Goal: Task Accomplishment & Management: Use online tool/utility

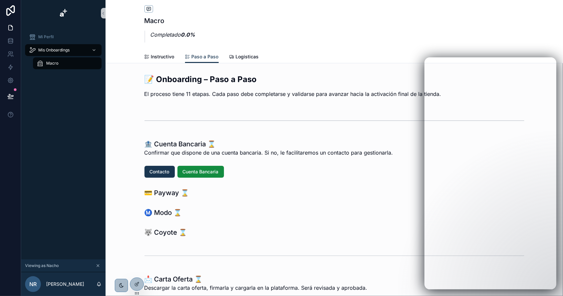
scroll to position [155, 0]
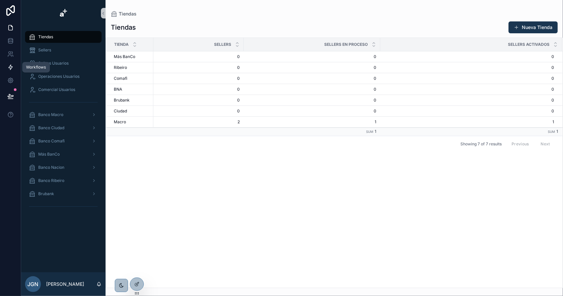
click at [11, 67] on icon at bounding box center [11, 67] width 4 height 5
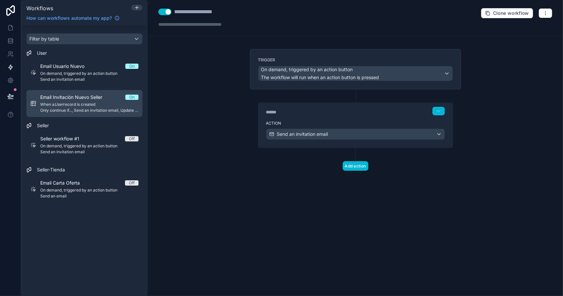
click at [100, 106] on span "When a User record is created" at bounding box center [89, 104] width 98 height 5
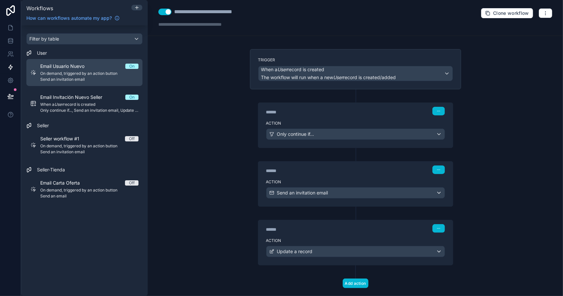
click at [99, 77] on span "Send an invitation email" at bounding box center [89, 79] width 98 height 5
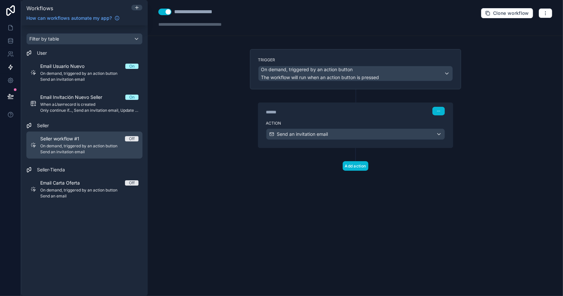
click at [119, 140] on div "Seller workflow #1 Off" at bounding box center [89, 139] width 98 height 7
drag, startPoint x: 112, startPoint y: 140, endPoint x: 100, endPoint y: 140, distance: 11.2
click at [100, 140] on div "Seller workflow #1 Off" at bounding box center [89, 139] width 98 height 7
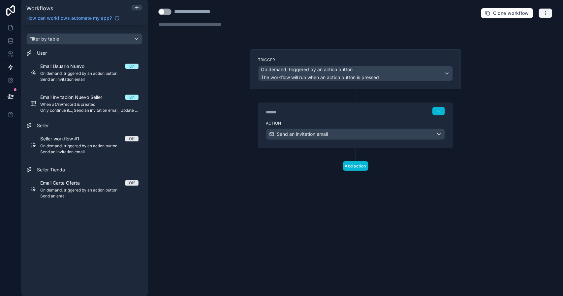
click at [547, 12] on icon "button" at bounding box center [545, 13] width 5 height 5
click at [526, 49] on span "Delete workflow" at bounding box center [529, 49] width 32 height 5
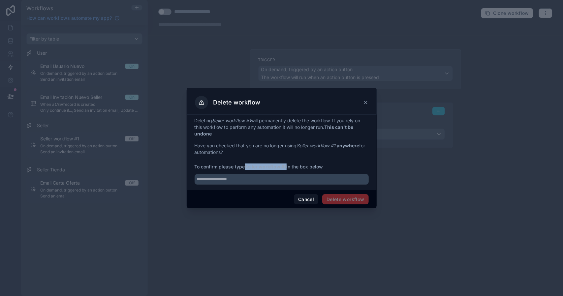
drag, startPoint x: 247, startPoint y: 167, endPoint x: 287, endPoint y: 167, distance: 39.3
click at [287, 167] on strong "Seller workflow #1" at bounding box center [266, 167] width 42 height 6
copy strong "Seller workflow #1"
click at [268, 180] on input "text" at bounding box center [282, 179] width 174 height 11
paste input "**********"
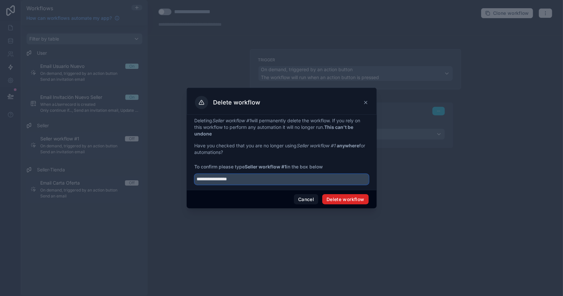
type input "**********"
click at [342, 195] on button "Delete workflow" at bounding box center [345, 199] width 46 height 11
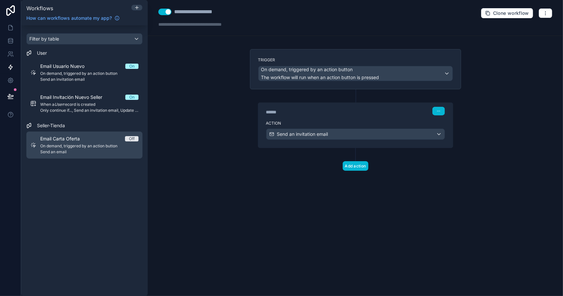
click at [119, 143] on div "Email Carta Oferta Off On demand, triggered by an action button Send an email" at bounding box center [89, 145] width 98 height 19
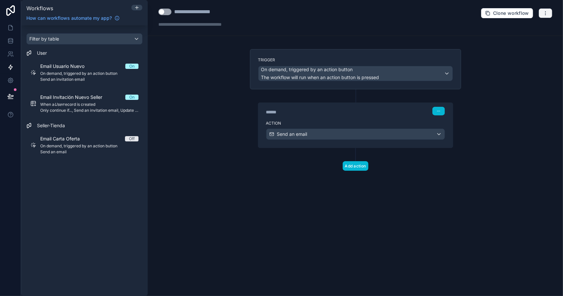
click at [546, 15] on icon "button" at bounding box center [545, 13] width 5 height 5
click at [515, 51] on span "Delete workflow" at bounding box center [529, 49] width 32 height 5
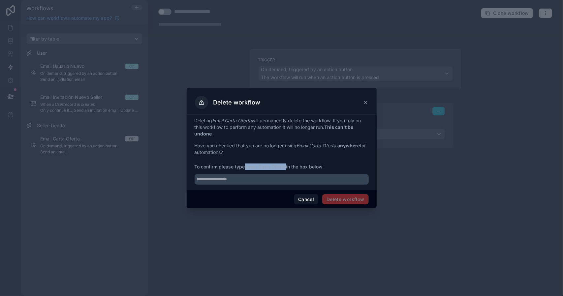
drag, startPoint x: 247, startPoint y: 168, endPoint x: 287, endPoint y: 168, distance: 39.9
click at [286, 168] on strong "Email Carta Oferta" at bounding box center [265, 167] width 41 height 6
copy strong "Email Carta Oferta"
click at [259, 183] on input "text" at bounding box center [282, 179] width 174 height 11
paste input "**********"
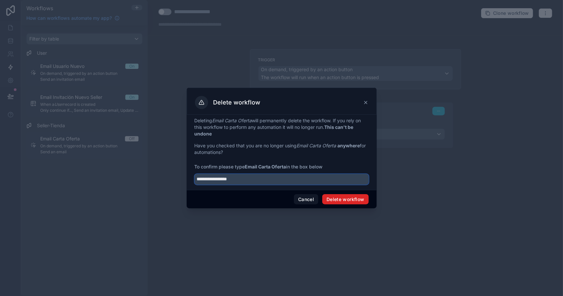
type input "**********"
click at [351, 201] on button "Delete workflow" at bounding box center [345, 199] width 46 height 11
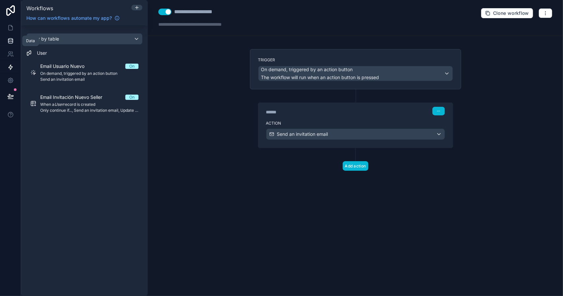
click at [11, 38] on icon at bounding box center [10, 41] width 7 height 7
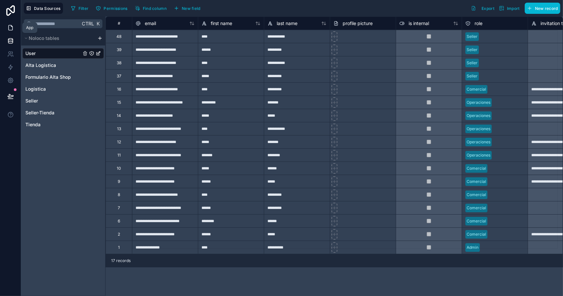
drag, startPoint x: 11, startPoint y: 26, endPoint x: 24, endPoint y: 29, distance: 13.3
click at [11, 26] on icon at bounding box center [11, 25] width 1 height 1
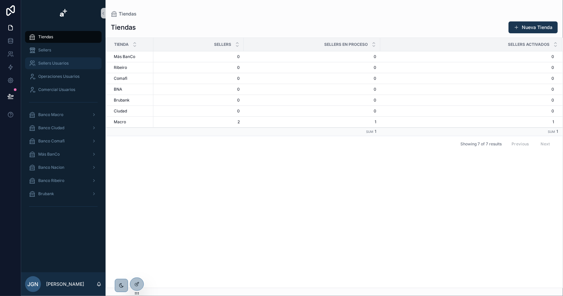
click at [59, 63] on span "Sellers Usuarios" at bounding box center [53, 63] width 30 height 5
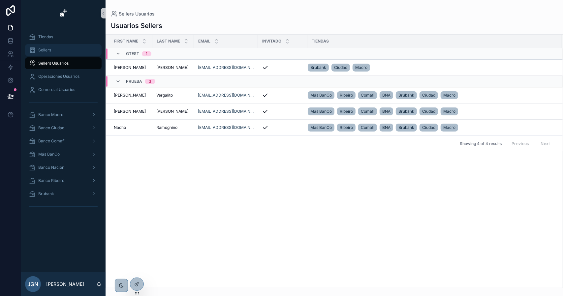
click at [49, 51] on span "Sellers" at bounding box center [44, 50] width 13 height 5
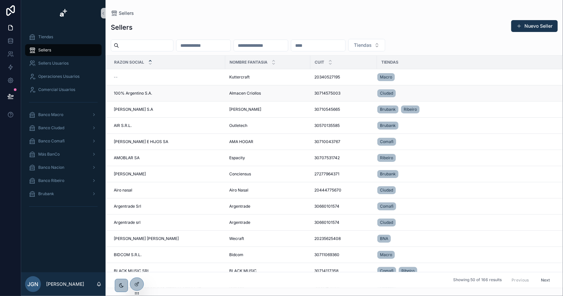
click at [188, 92] on div "100% Argentino S.A. 100% Argentino S.A." at bounding box center [168, 93] width 108 height 5
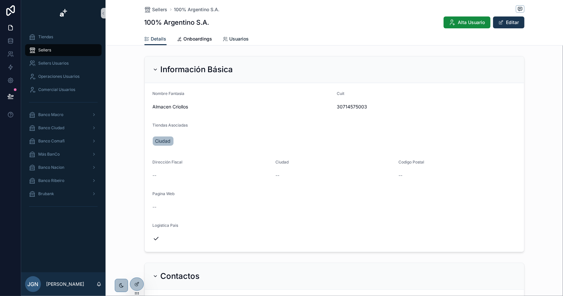
click at [240, 40] on span "Usuarios" at bounding box center [239, 39] width 19 height 7
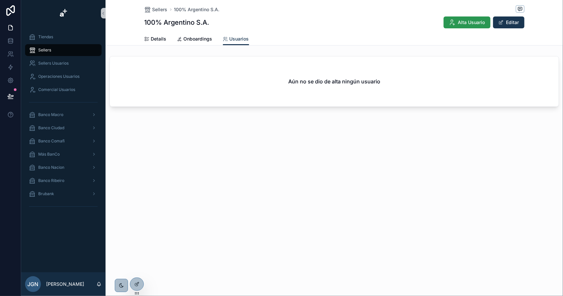
click at [461, 22] on span "Alta Usuario" at bounding box center [471, 22] width 27 height 7
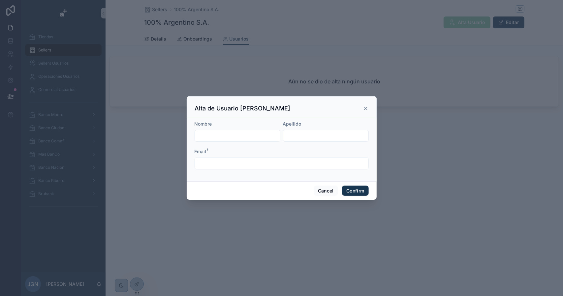
click at [367, 109] on icon at bounding box center [365, 108] width 5 height 5
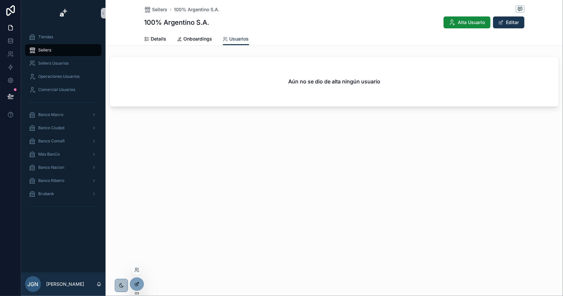
click at [138, 282] on icon at bounding box center [137, 283] width 3 height 3
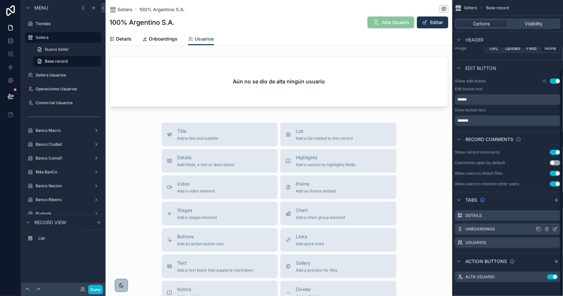
scroll to position [89, 0]
click at [541, 273] on icon "scrollable content" at bounding box center [542, 275] width 5 height 5
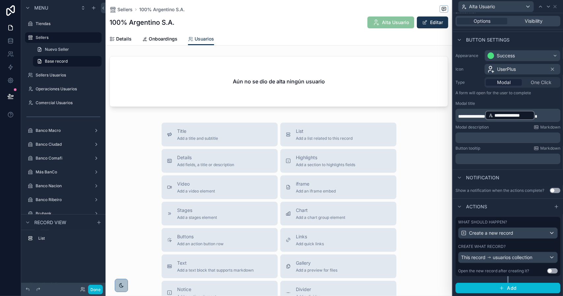
scroll to position [39, 0]
click at [517, 246] on div "Create what record?" at bounding box center [508, 246] width 100 height 5
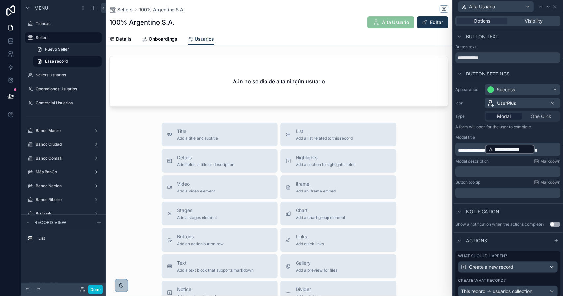
scroll to position [0, 0]
click at [12, 66] on icon at bounding box center [10, 67] width 7 height 7
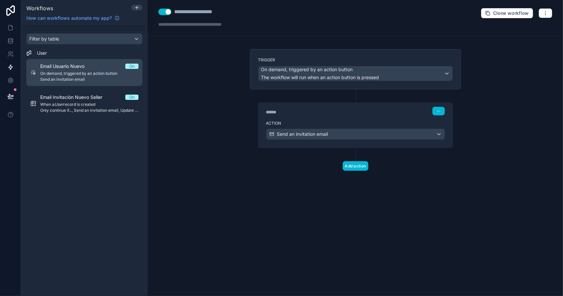
click at [109, 74] on span "On demand, triggered by an action button" at bounding box center [89, 73] width 98 height 5
click at [92, 68] on span "Email Usuario Nuevo" at bounding box center [66, 66] width 52 height 7
click at [88, 67] on span "Email Usuario Nuevo" at bounding box center [66, 66] width 52 height 7
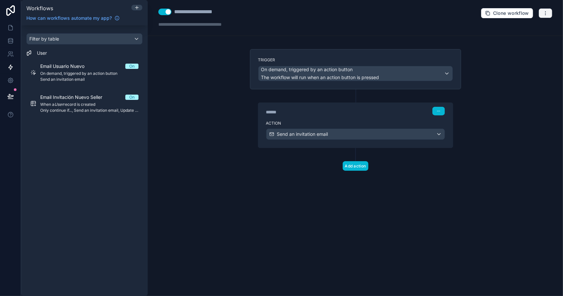
click at [550, 10] on button "button" at bounding box center [546, 13] width 14 height 10
click at [515, 50] on span "Delete workflow" at bounding box center [529, 49] width 32 height 5
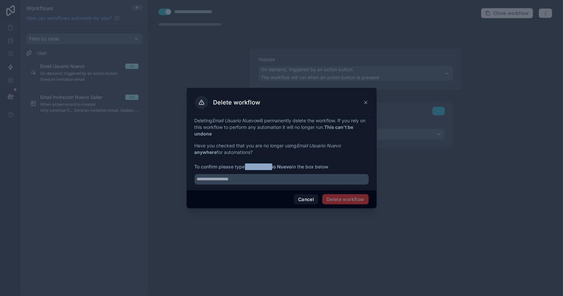
drag, startPoint x: 246, startPoint y: 167, endPoint x: 273, endPoint y: 168, distance: 27.4
click at [273, 168] on span "To confirm please type Email Usuario Nuevo in the box below" at bounding box center [282, 167] width 174 height 7
click at [273, 167] on strong "Email Usuario Nuevo" at bounding box center [268, 167] width 47 height 6
click at [252, 167] on strong "Email Usuario Nuevo" at bounding box center [268, 167] width 47 height 6
drag, startPoint x: 247, startPoint y: 168, endPoint x: 293, endPoint y: 168, distance: 45.2
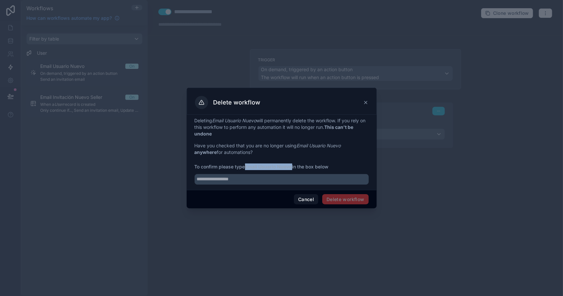
click at [292, 168] on strong "Email Usuario Nuevo" at bounding box center [268, 167] width 47 height 6
copy strong "Email Usuario Nuevo"
click at [274, 182] on input "text" at bounding box center [282, 179] width 174 height 11
paste input "**********"
type input "**********"
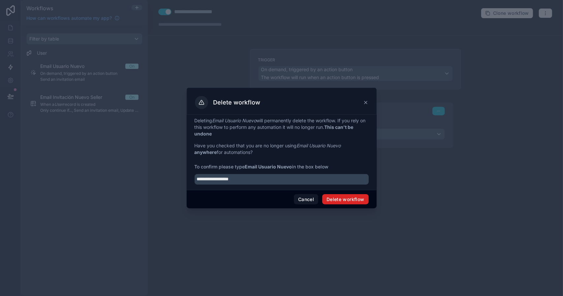
click at [346, 196] on button "Delete workflow" at bounding box center [345, 199] width 46 height 11
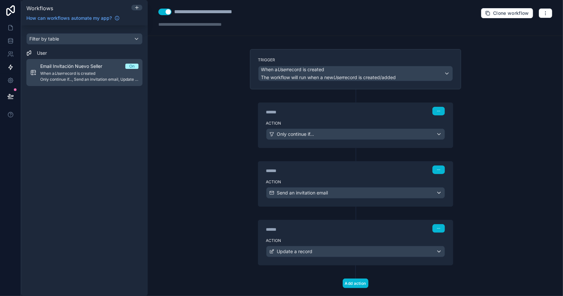
click at [77, 72] on span "When a User record is created" at bounding box center [89, 73] width 98 height 5
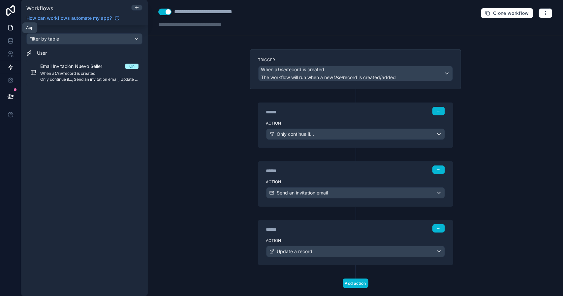
click at [11, 25] on icon at bounding box center [11, 27] width 4 height 5
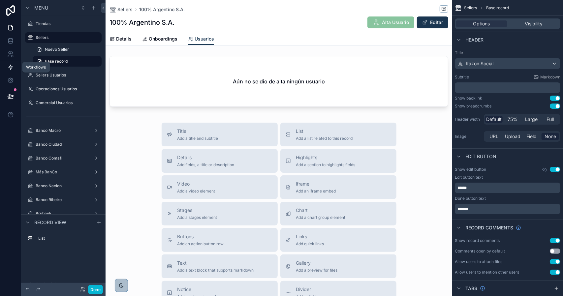
click at [11, 67] on icon at bounding box center [10, 67] width 7 height 7
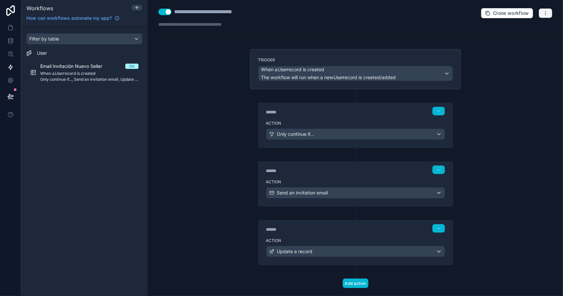
click at [543, 14] on icon "button" at bounding box center [545, 13] width 5 height 5
drag, startPoint x: 108, startPoint y: 118, endPoint x: 148, endPoint y: 38, distance: 89.7
click at [108, 116] on div "Filter by table User Email Invitación Nuevo Seller On When a User record is cre…" at bounding box center [84, 160] width 127 height 271
click at [138, 8] on icon at bounding box center [136, 7] width 5 height 5
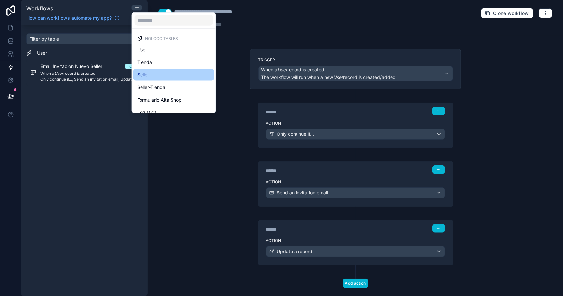
click at [183, 74] on div "Seller" at bounding box center [173, 75] width 73 height 8
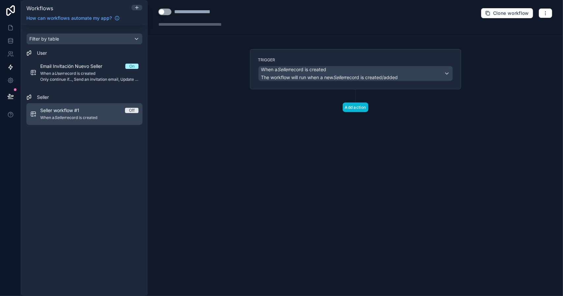
click at [85, 115] on span "When a Seller record is created" at bounding box center [89, 117] width 98 height 5
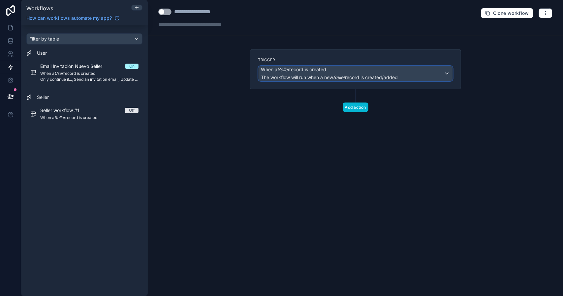
click at [305, 72] on span "When a Seller record is created" at bounding box center [293, 69] width 65 height 7
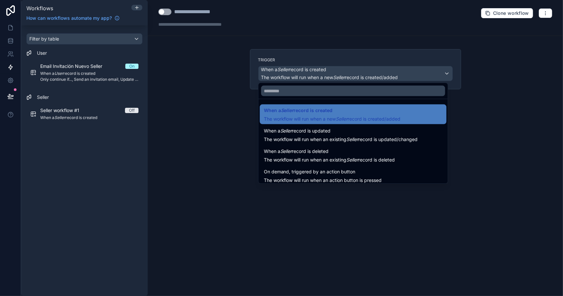
click at [294, 139] on span "The workflow will run when an existing Seller record is updated/changed" at bounding box center [341, 140] width 154 height 6
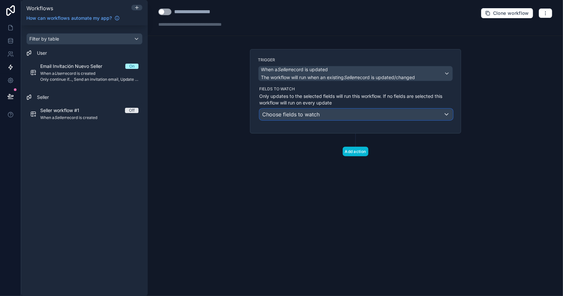
click at [298, 117] on span "Choose fields to watch" at bounding box center [291, 114] width 57 height 11
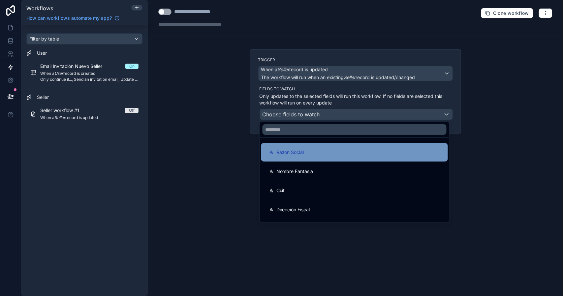
click at [310, 150] on div "Razon Social" at bounding box center [354, 152] width 171 height 8
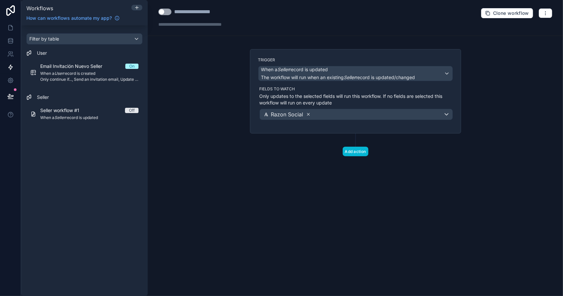
click at [308, 114] on icon at bounding box center [308, 115] width 2 height 2
click at [331, 116] on div "Choose fields to watch" at bounding box center [356, 114] width 193 height 11
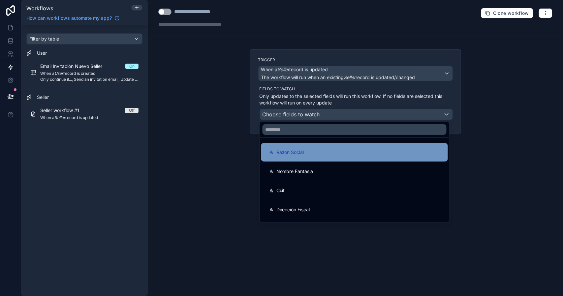
click at [325, 151] on div "Razon Social" at bounding box center [354, 152] width 171 height 8
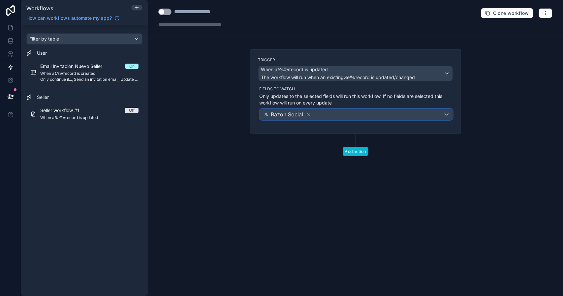
click at [321, 113] on div "Razon Social" at bounding box center [356, 114] width 193 height 11
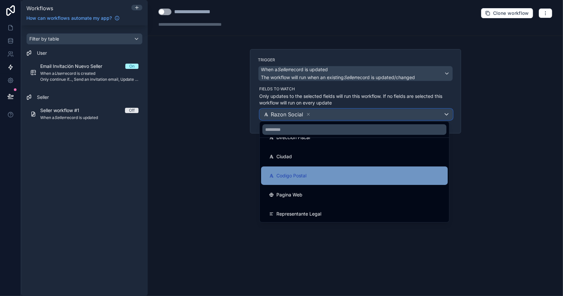
scroll to position [33, 0]
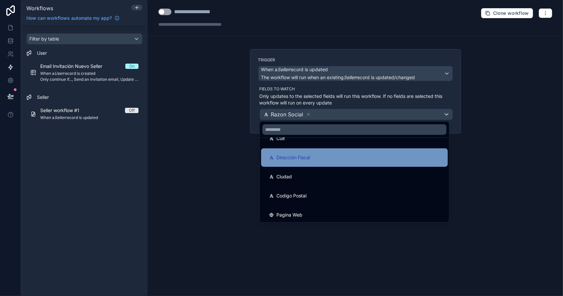
click at [316, 158] on div "Dirección Fiscal" at bounding box center [354, 158] width 171 height 8
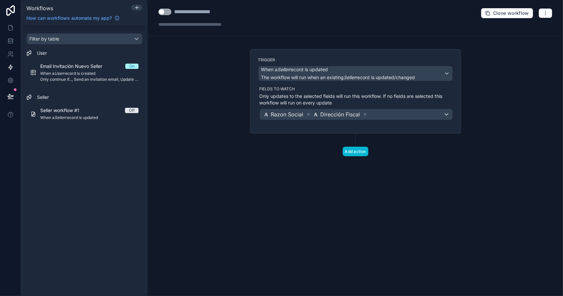
click at [307, 114] on icon at bounding box center [308, 114] width 5 height 5
click at [357, 148] on button "Add action" at bounding box center [356, 152] width 26 height 10
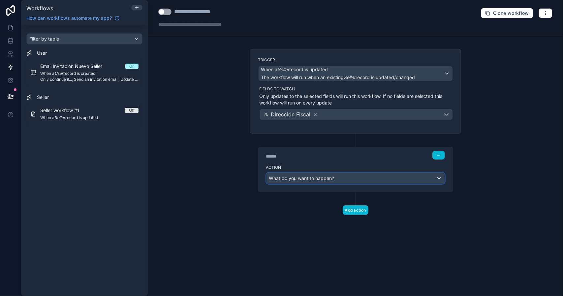
click at [345, 179] on div "What do you want to happen?" at bounding box center [356, 178] width 178 height 11
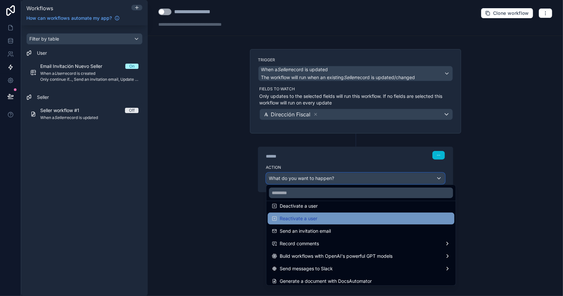
scroll to position [122, 0]
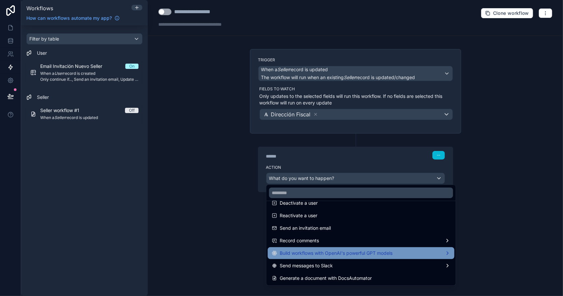
click at [380, 253] on span "Build workflows with OpenAI's powerful GPT models" at bounding box center [336, 253] width 113 height 8
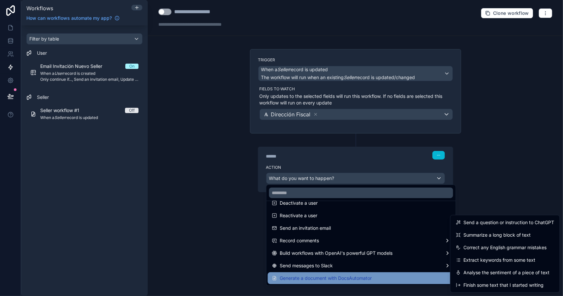
click at [381, 278] on div "Generate a document with DocsAutomator" at bounding box center [361, 279] width 179 height 8
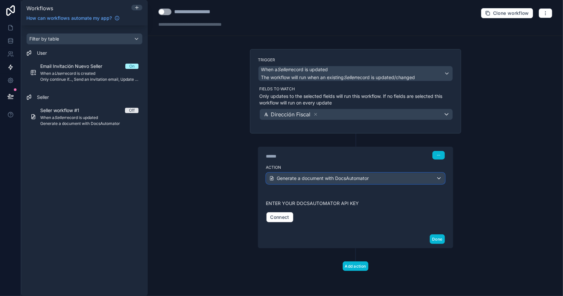
click at [326, 178] on span "Generate a document with DocsAutomator" at bounding box center [323, 178] width 92 height 7
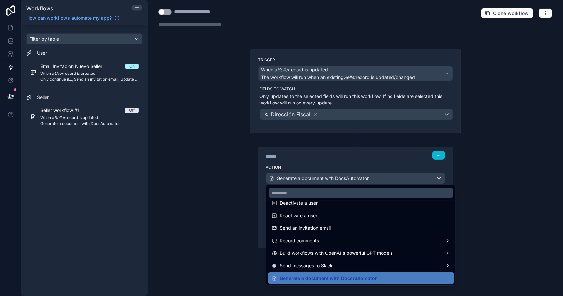
click at [351, 275] on span "Generate a document with DocsAutomator" at bounding box center [328, 279] width 97 height 8
